Goal: Task Accomplishment & Management: Use online tool/utility

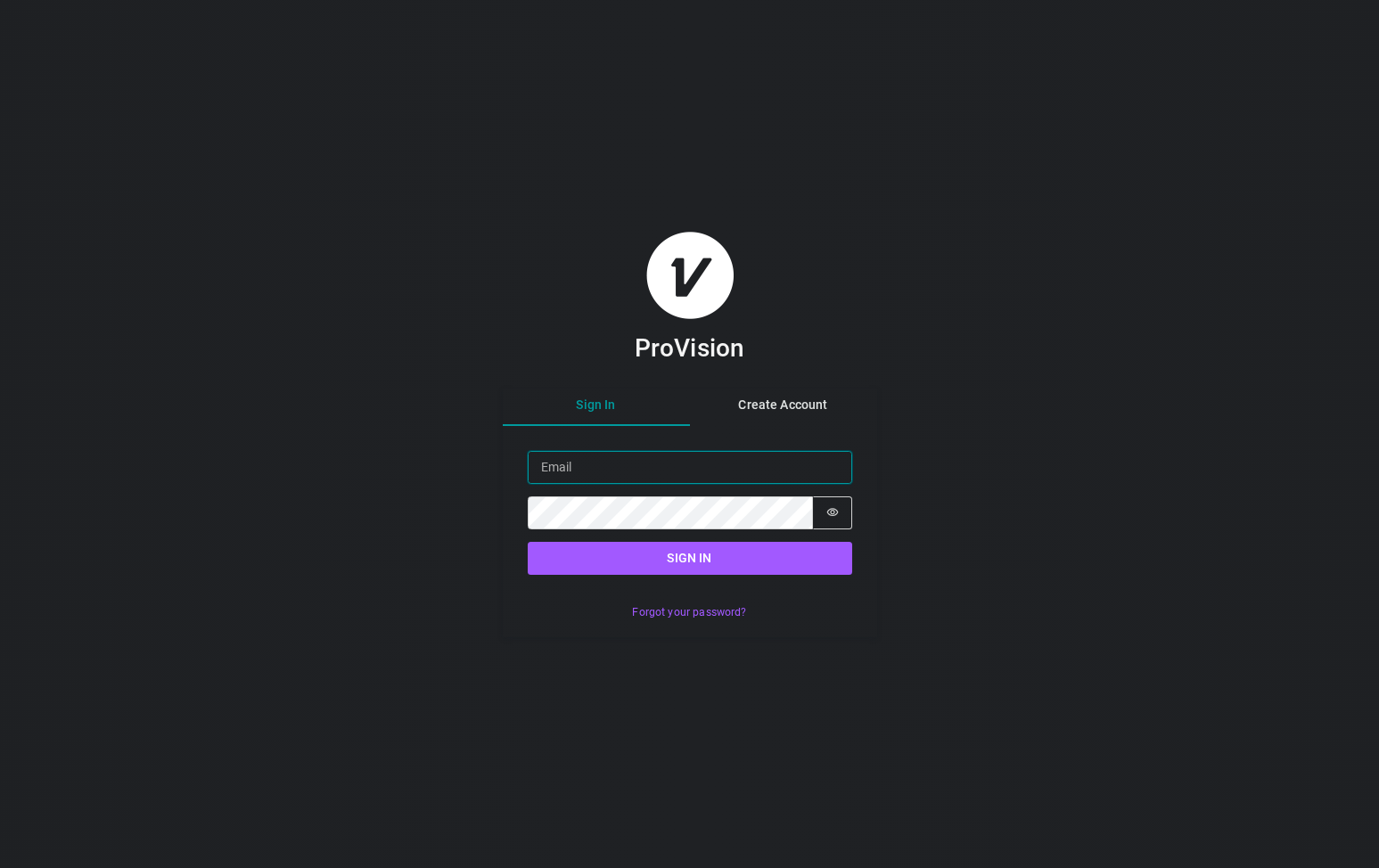
click at [628, 478] on input "Email" at bounding box center [690, 467] width 324 height 33
type input "ngilleland@co-da.com"
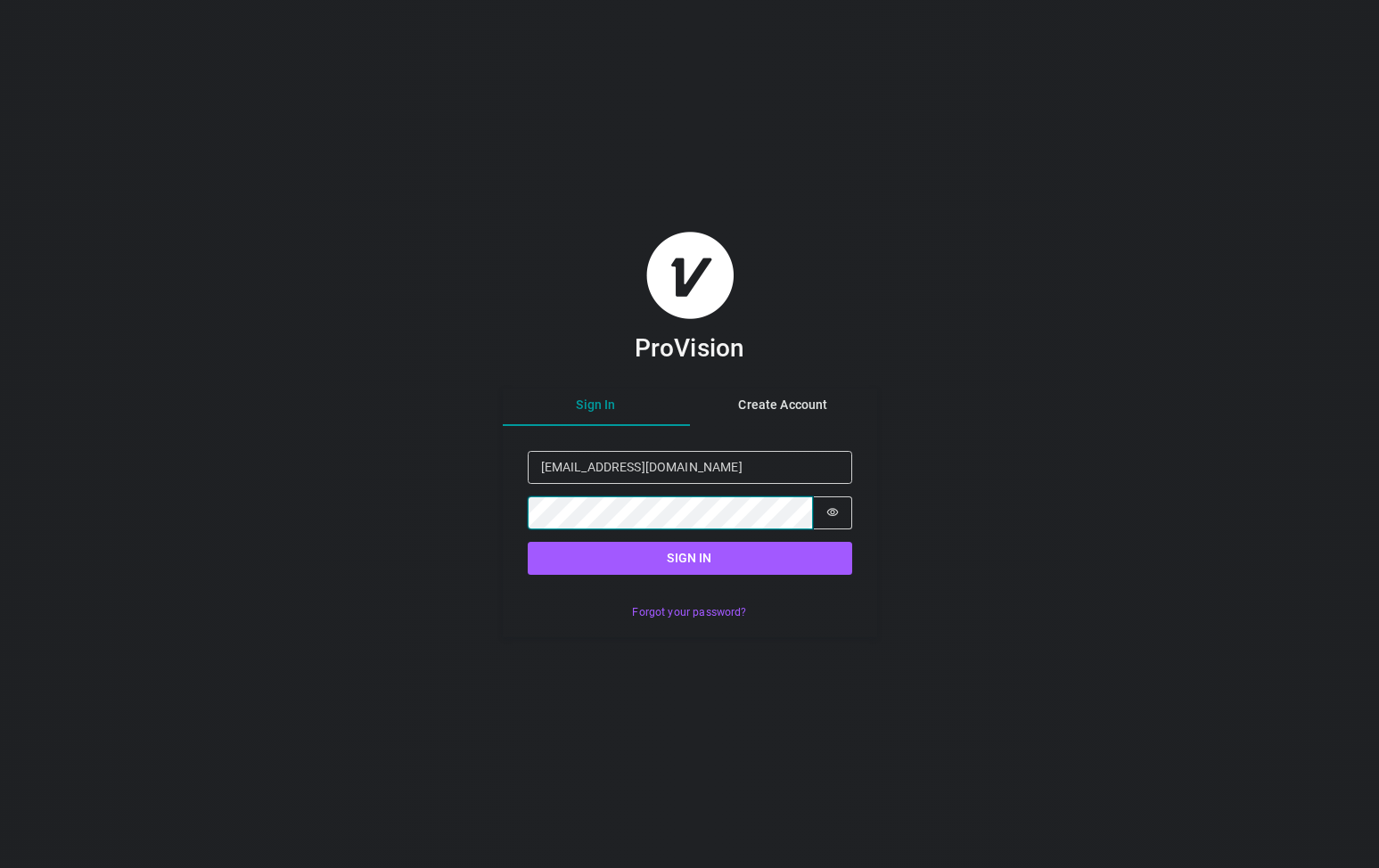
click at [528, 541] on button "Sign in" at bounding box center [690, 557] width 324 height 33
